Goal: Check status: Check status

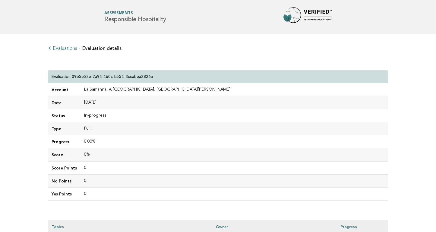
click at [69, 48] on link "Evaluations" at bounding box center [62, 48] width 29 height 5
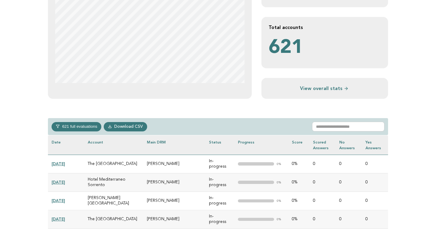
scroll to position [190, 0]
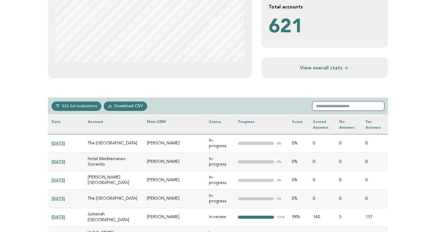
click at [331, 107] on input "text" at bounding box center [348, 106] width 72 height 10
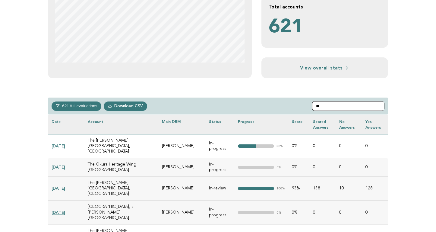
type input "*"
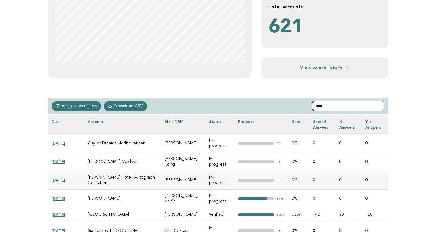
scroll to position [184, 0]
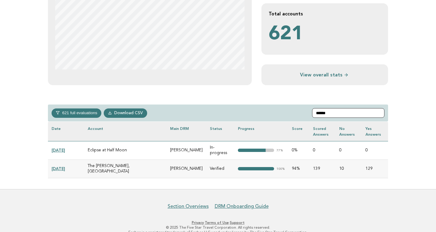
type input "******"
click at [65, 166] on link "[DATE]" at bounding box center [59, 168] width 14 height 5
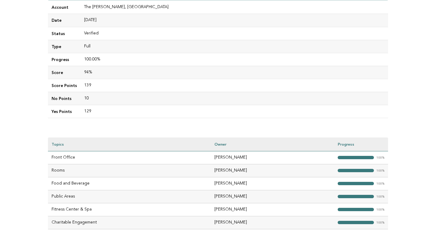
scroll to position [147, 0]
